Goal: Task Accomplishment & Management: Manage account settings

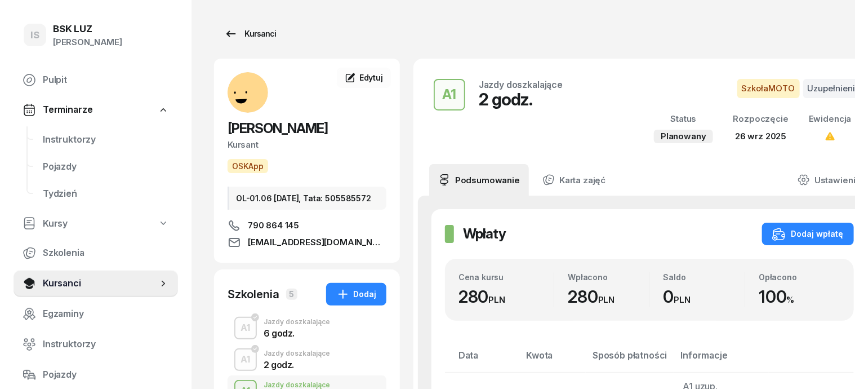
click at [239, 34] on div "Kursanci" at bounding box center [250, 34] width 52 height 14
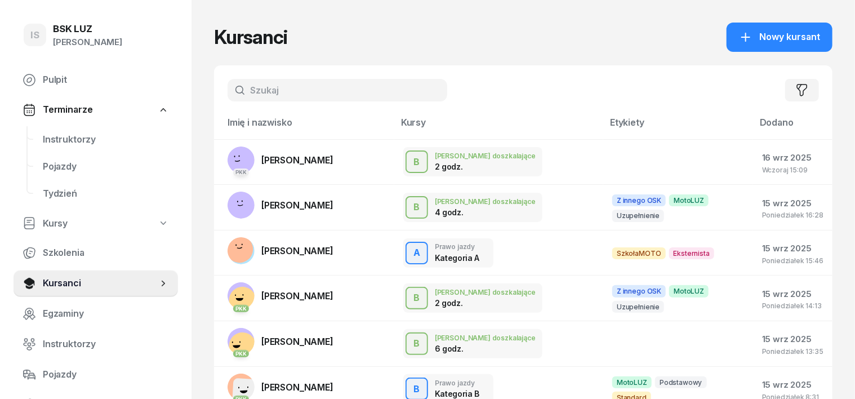
click at [246, 92] on input "text" at bounding box center [338, 90] width 220 height 23
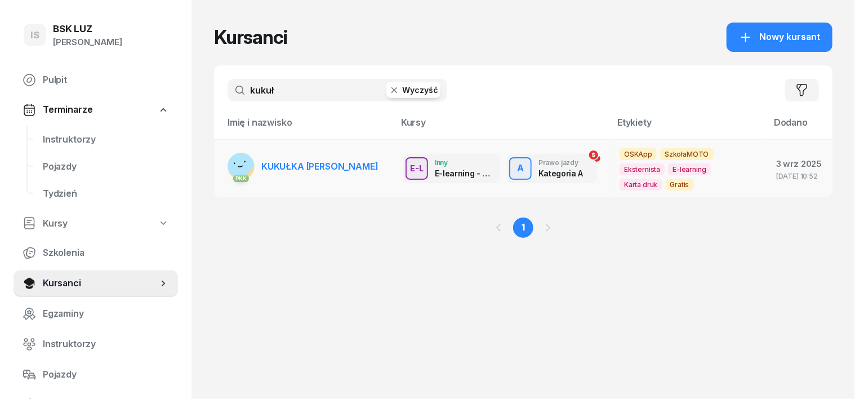
type input "kukuł"
click at [220, 164] on rect at bounding box center [239, 161] width 38 height 38
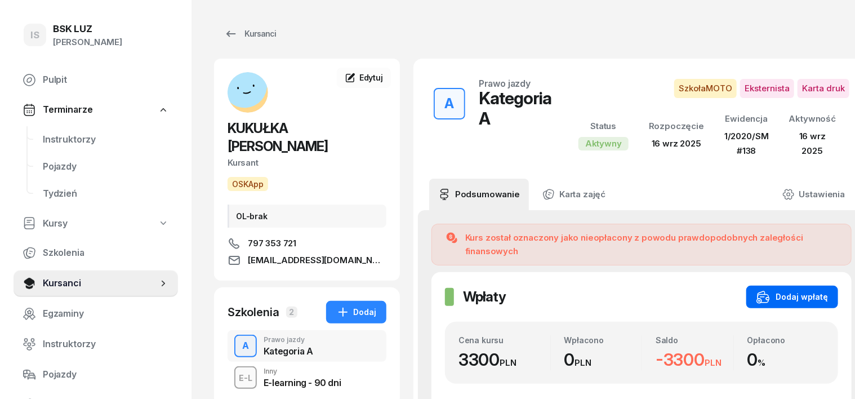
click at [803, 290] on div "Dodaj wpłatę" at bounding box center [792, 297] width 72 height 14
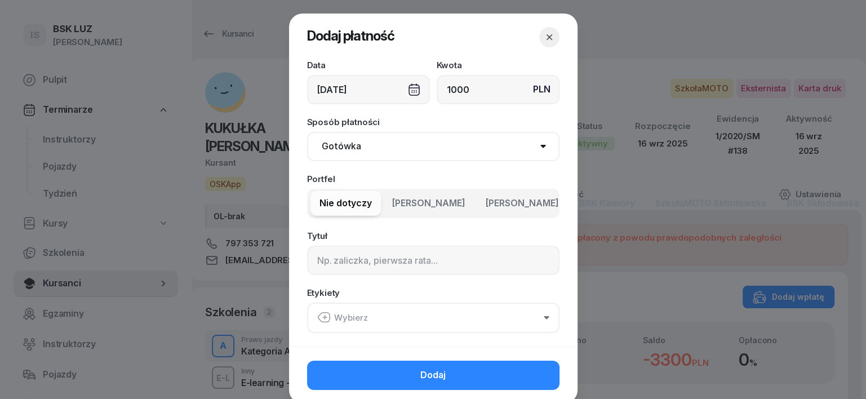
type input "1000"
click at [404, 90] on div "[DATE]" at bounding box center [368, 89] width 123 height 29
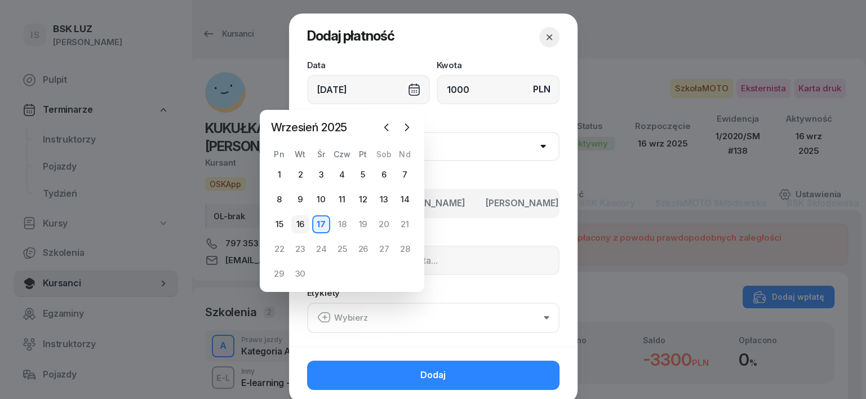
click at [300, 221] on div "16" at bounding box center [300, 224] width 18 height 18
type input "[DATE]"
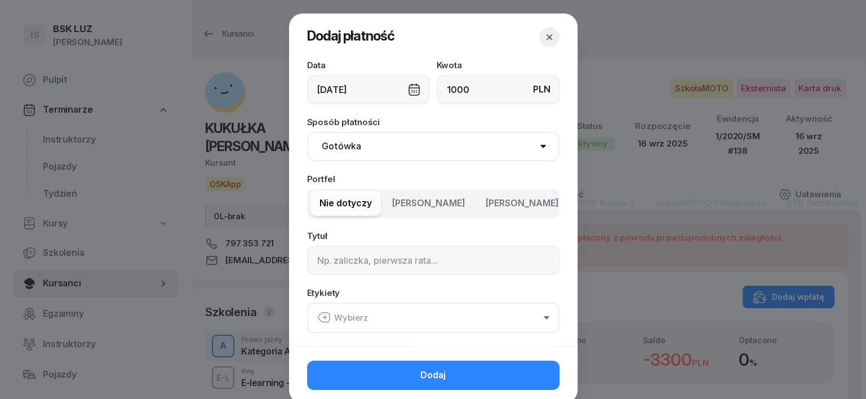
click at [326, 151] on select "Gotówka Karta Przelew Płatności online BLIK" at bounding box center [433, 146] width 252 height 29
select select "transfer"
click at [307, 132] on select "Gotówka Karta Przelew Płatności online BLIK" at bounding box center [433, 146] width 252 height 29
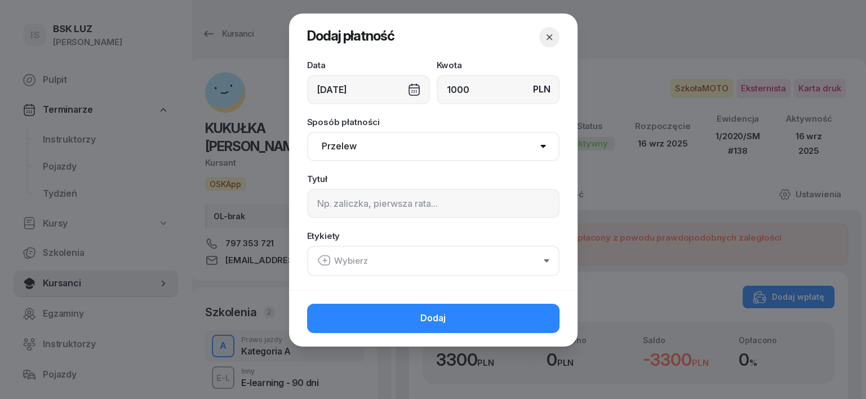
drag, startPoint x: 324, startPoint y: 260, endPoint x: 329, endPoint y: 264, distance: 6.1
click at [324, 261] on icon "button" at bounding box center [324, 260] width 0 height 4
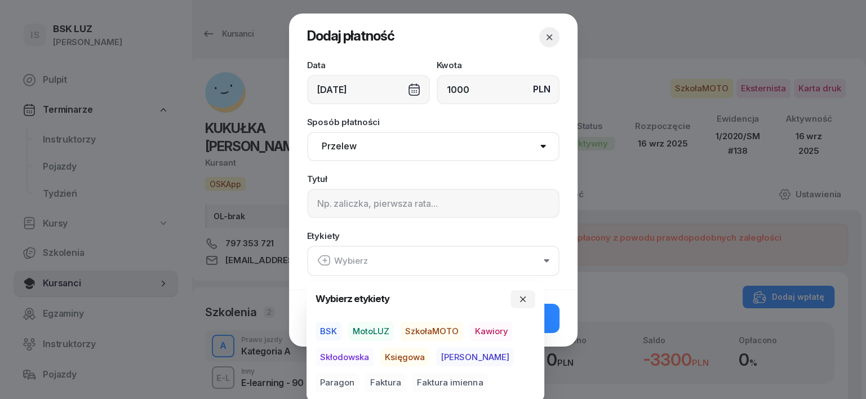
click at [444, 324] on span "SzkołaMOTO" at bounding box center [431, 331] width 63 height 19
click at [448, 351] on span "[PERSON_NAME]" at bounding box center [474, 356] width 77 height 19
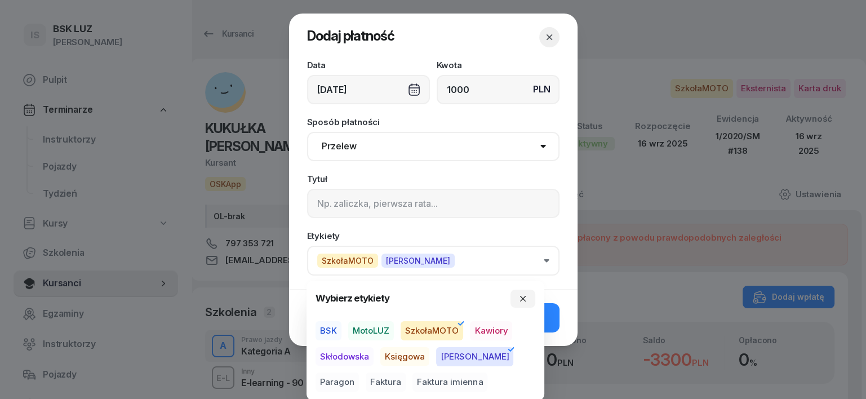
click at [359, 373] on span "Paragon" at bounding box center [336, 382] width 43 height 19
click at [521, 295] on icon "button" at bounding box center [522, 298] width 9 height 9
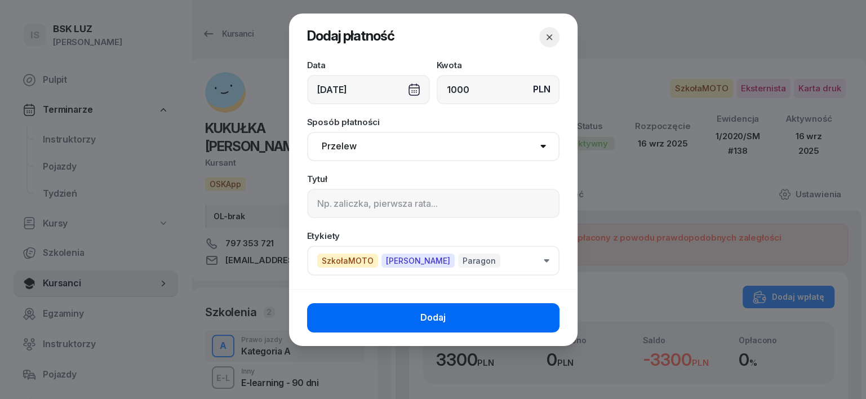
click at [538, 309] on button "Dodaj" at bounding box center [433, 317] width 252 height 29
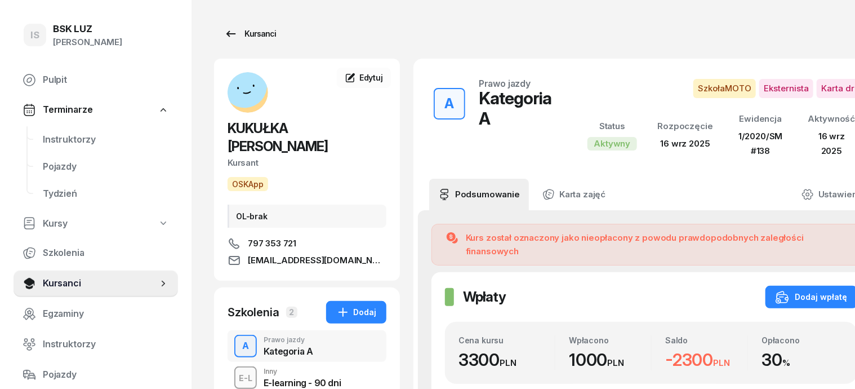
click at [244, 38] on div "Kursanci" at bounding box center [250, 34] width 52 height 14
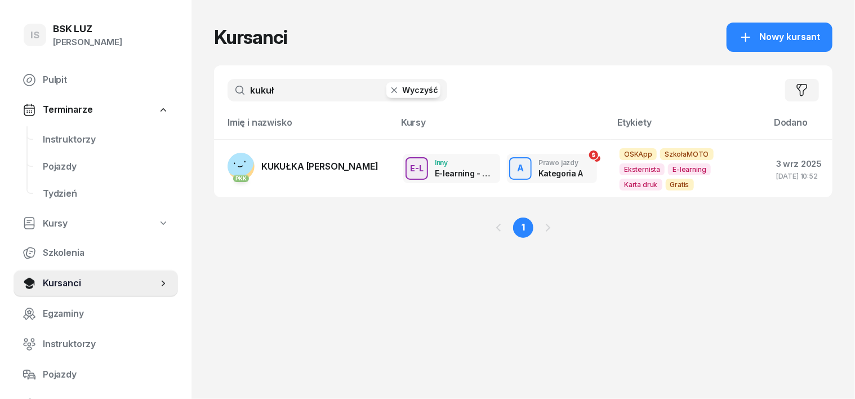
click at [389, 92] on icon "button" at bounding box center [394, 89] width 11 height 11
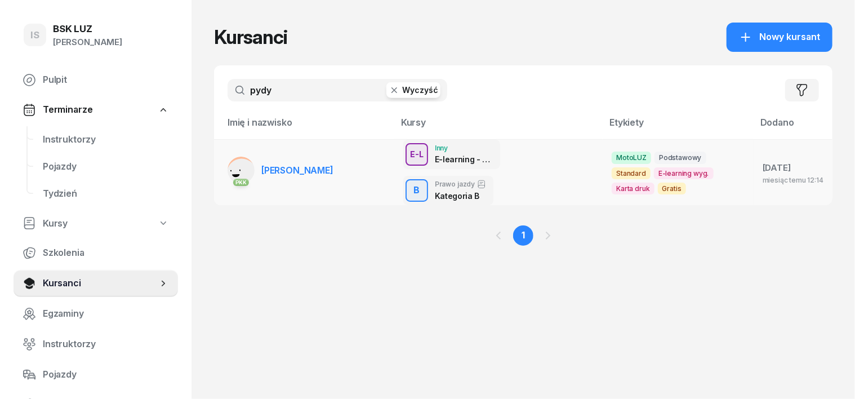
type input "pydy"
click at [221, 158] on rect at bounding box center [242, 173] width 42 height 42
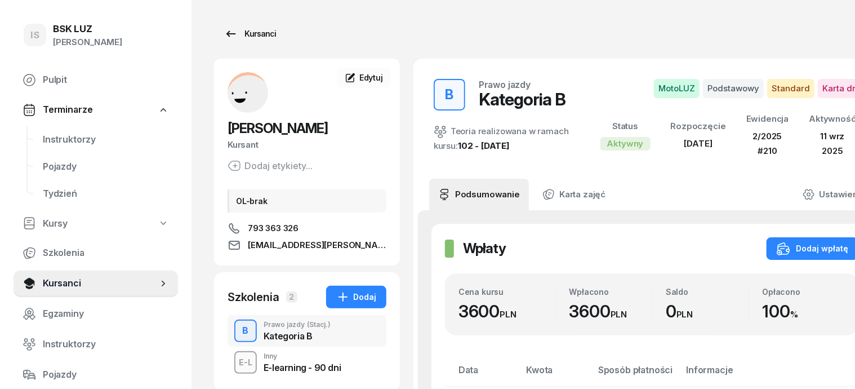
click at [242, 32] on div "Kursanci" at bounding box center [250, 34] width 52 height 14
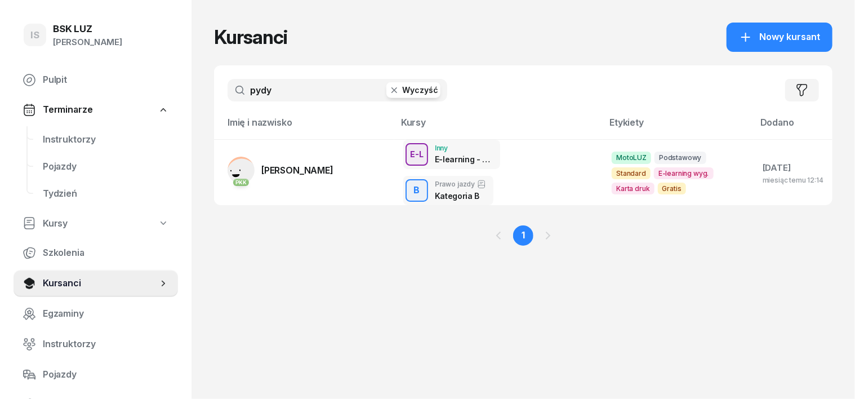
click at [389, 94] on icon "button" at bounding box center [394, 89] width 11 height 11
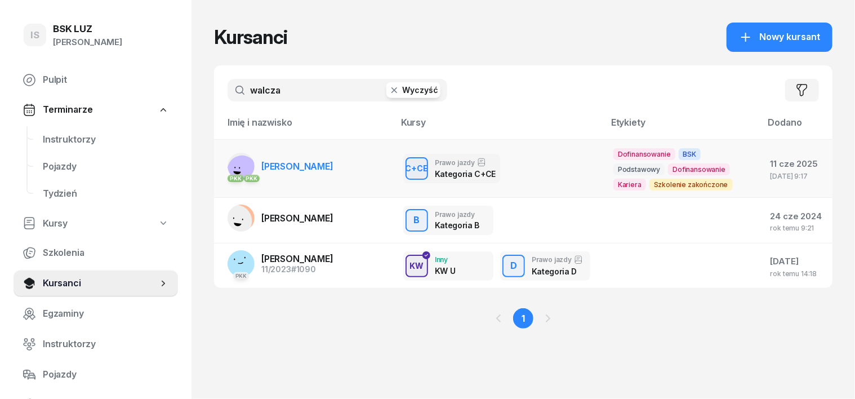
type input "walcza"
click at [228, 171] on div "PKK PKK" at bounding box center [241, 177] width 27 height 15
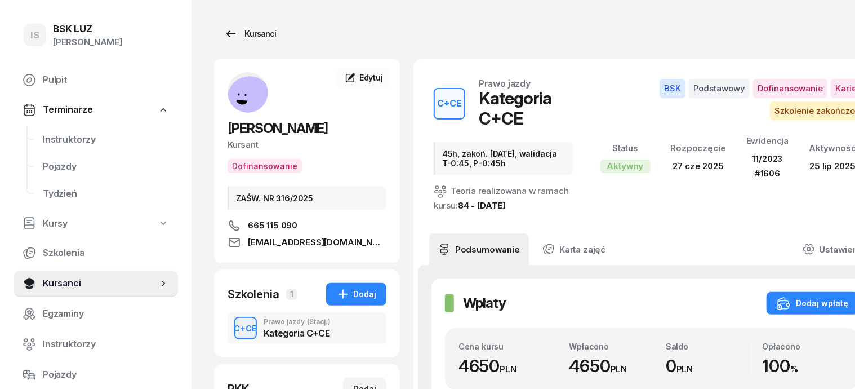
click at [249, 32] on div "Kursanci" at bounding box center [250, 34] width 52 height 14
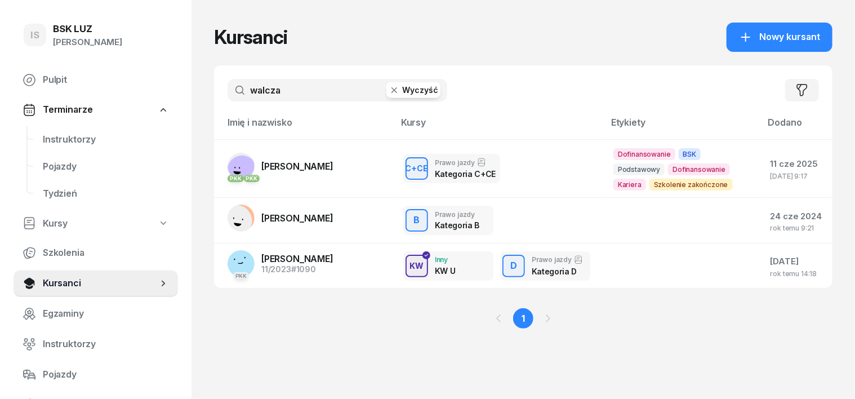
click at [389, 92] on icon "button" at bounding box center [394, 89] width 11 height 11
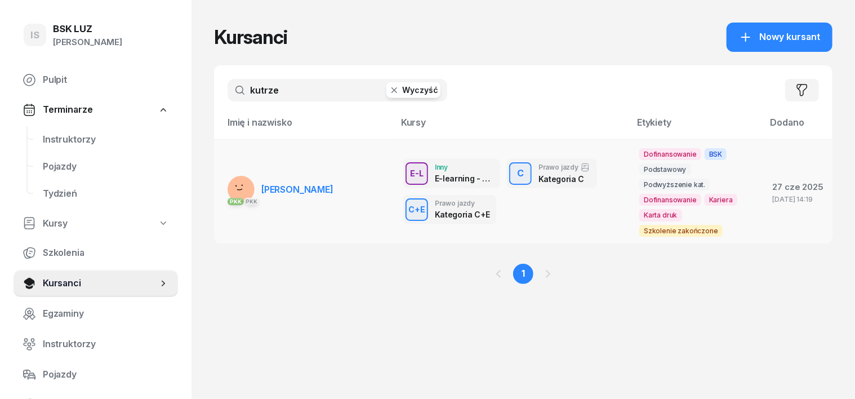
type input "kutrze"
click at [228, 194] on div "PKK PKK" at bounding box center [241, 200] width 27 height 15
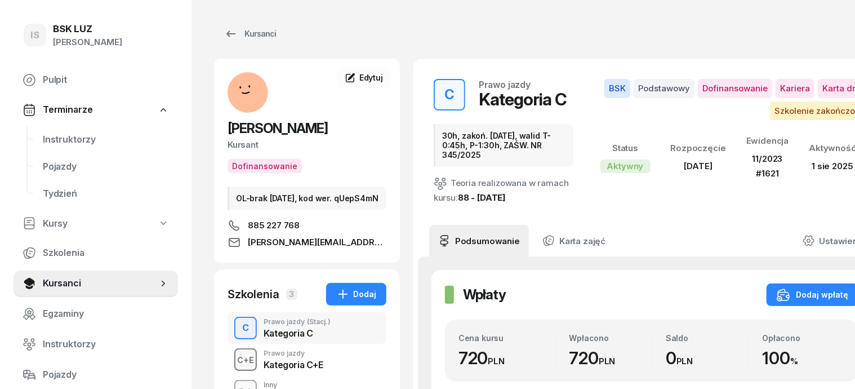
click at [233, 365] on div "C+E" at bounding box center [246, 360] width 26 height 14
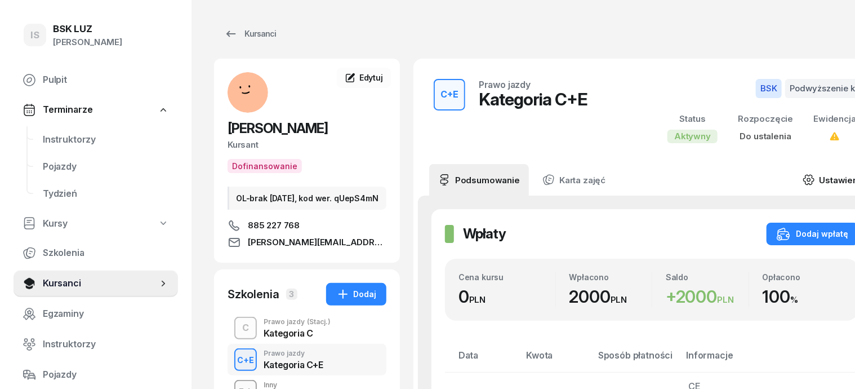
click at [802, 180] on icon at bounding box center [808, 179] width 12 height 12
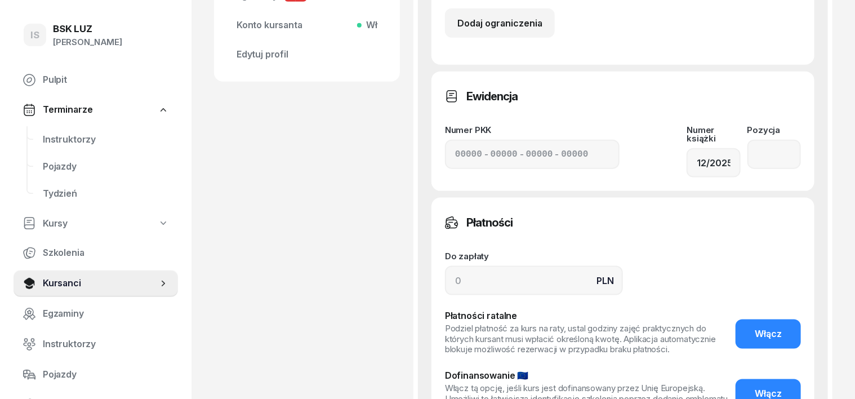
scroll to position [633, 0]
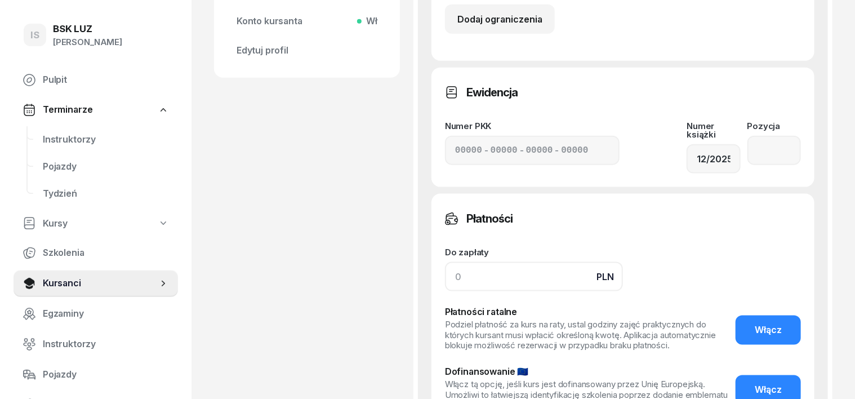
click at [445, 264] on input at bounding box center [534, 276] width 178 height 29
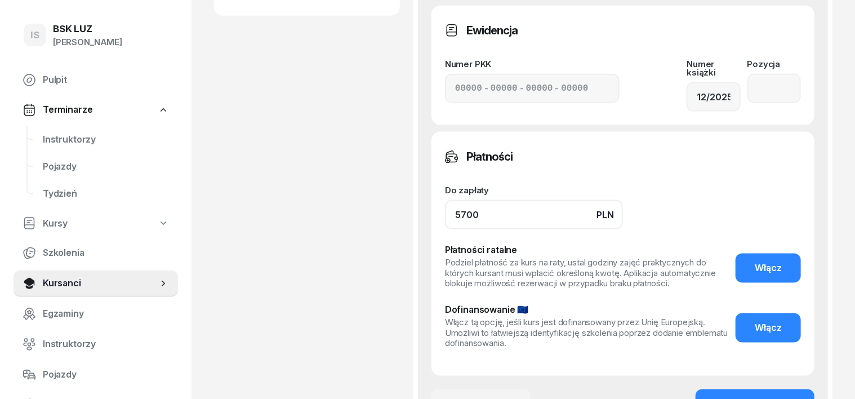
scroll to position [774, 0]
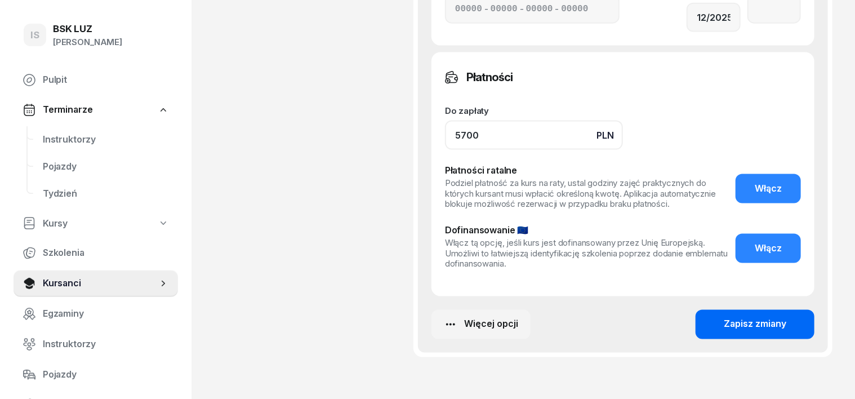
type input "5700"
click at [786, 317] on div "Zapisz zmiany" at bounding box center [755, 324] width 63 height 15
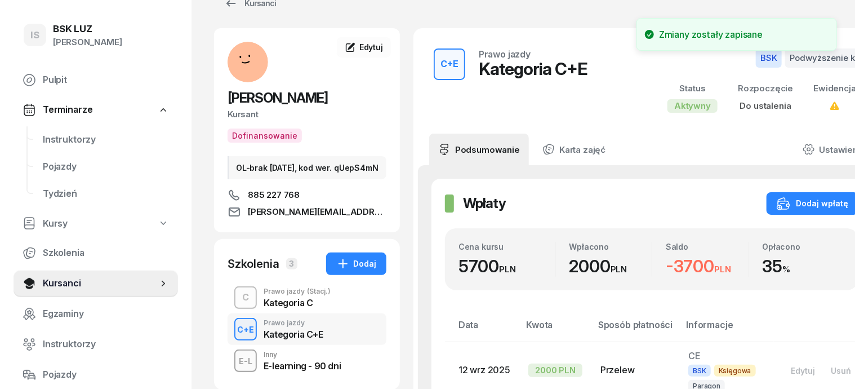
scroll to position [30, 0]
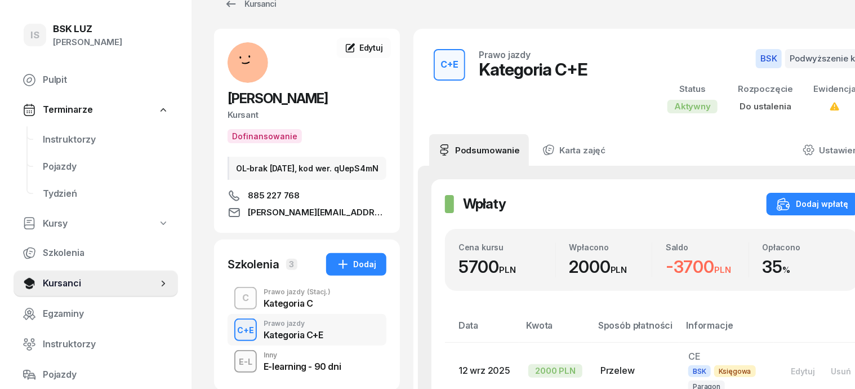
click at [233, 337] on div "C+E" at bounding box center [246, 330] width 26 height 14
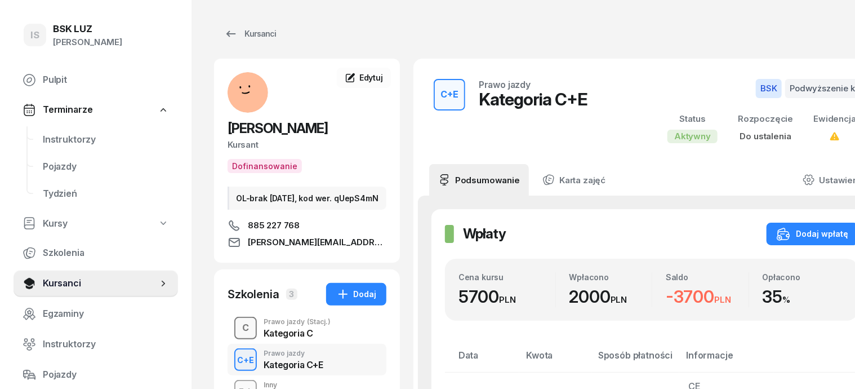
click at [238, 337] on div "C" at bounding box center [246, 327] width 16 height 19
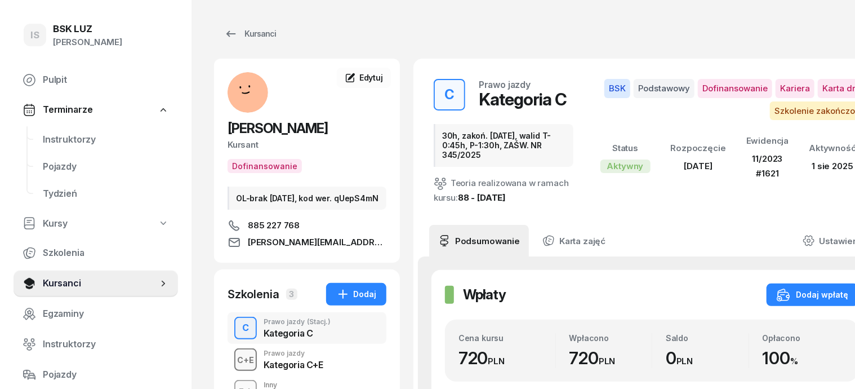
click at [233, 367] on div "C+E" at bounding box center [246, 360] width 26 height 14
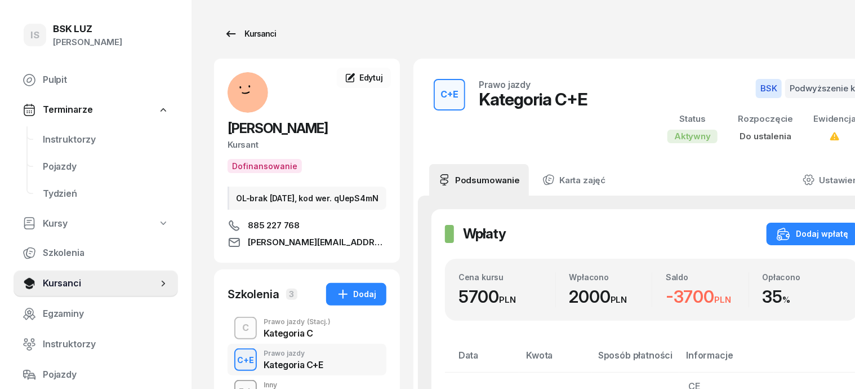
click at [237, 32] on div "Kursanci" at bounding box center [250, 34] width 52 height 14
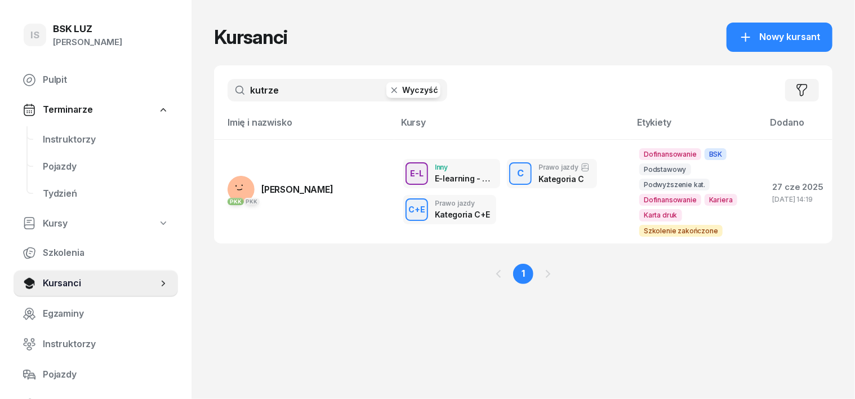
click at [389, 92] on icon "button" at bounding box center [394, 89] width 11 height 11
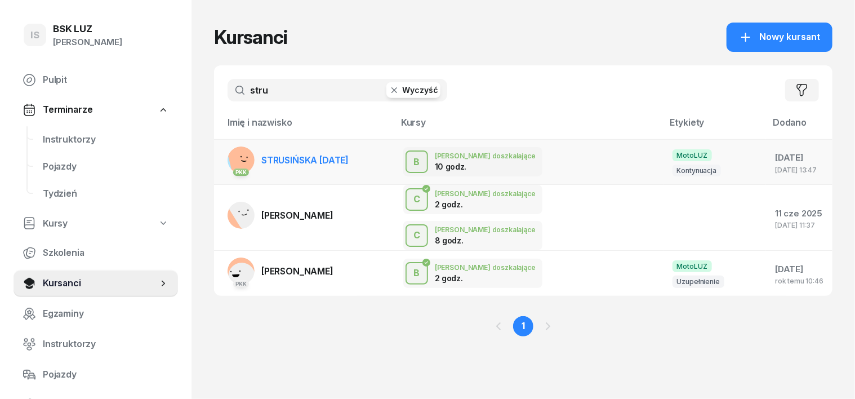
type input "stru"
click at [226, 162] on rect at bounding box center [244, 160] width 36 height 36
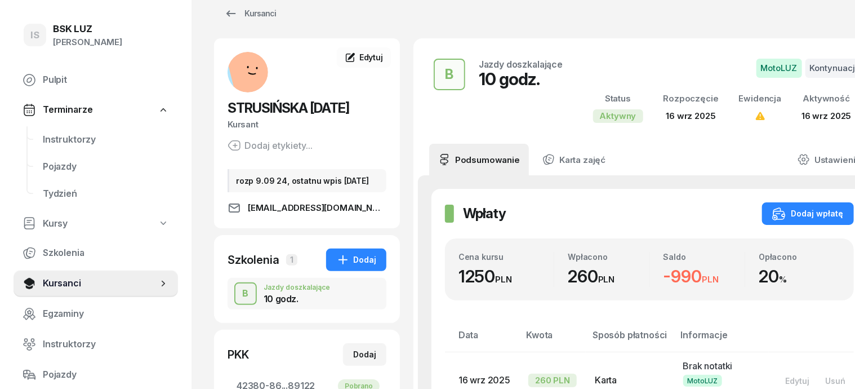
scroll to position [17, 0]
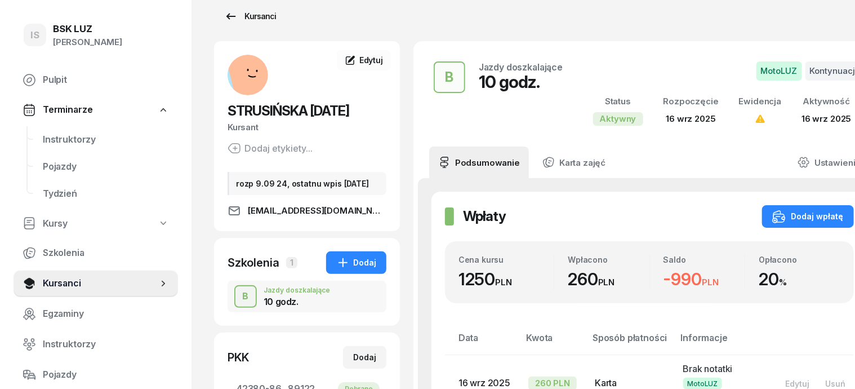
click at [241, 16] on div "Kursanci" at bounding box center [250, 17] width 52 height 14
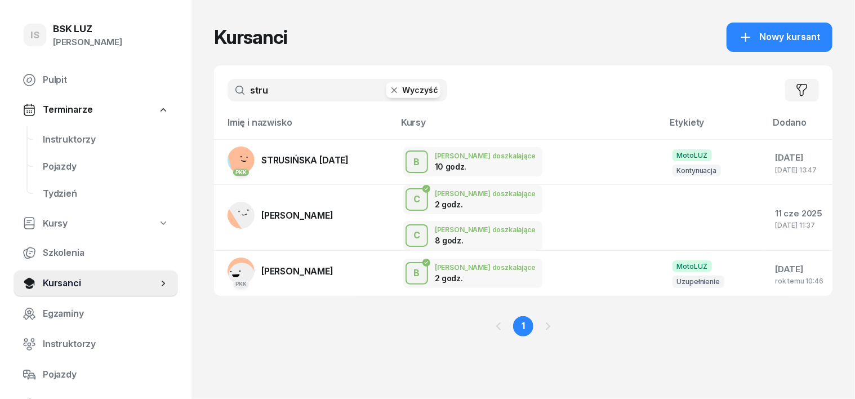
click at [389, 94] on icon "button" at bounding box center [394, 89] width 11 height 11
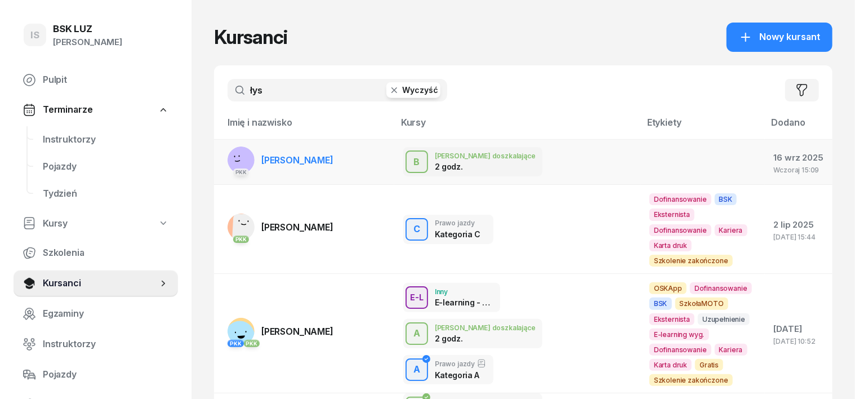
type input "łys"
click at [226, 159] on rect at bounding box center [242, 161] width 35 height 35
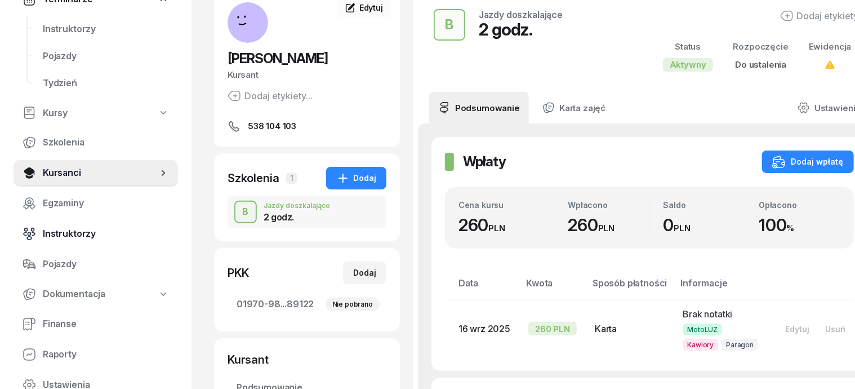
scroll to position [141, 0]
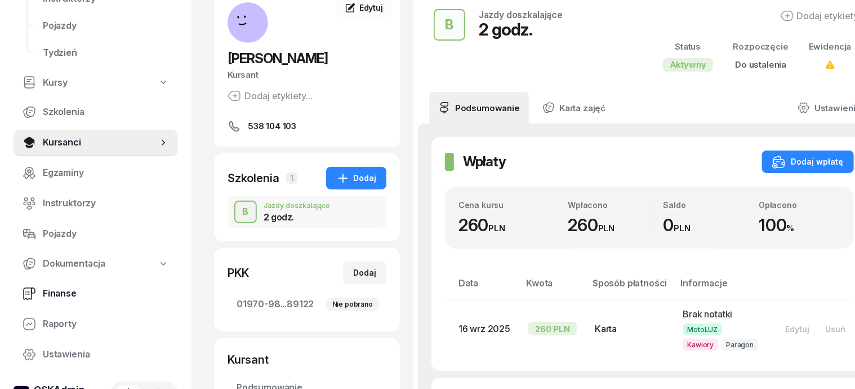
click at [57, 288] on span "Finanse" at bounding box center [106, 293] width 126 height 15
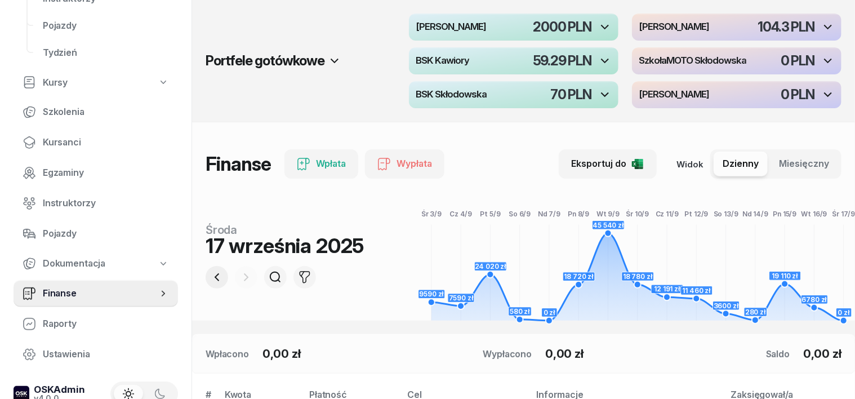
click at [210, 279] on icon "button" at bounding box center [217, 277] width 14 height 14
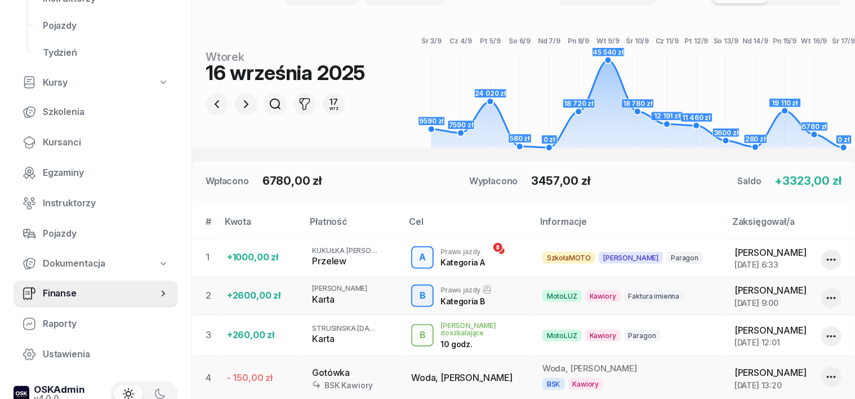
scroll to position [124, 0]
